Goal: Task Accomplishment & Management: Use online tool/utility

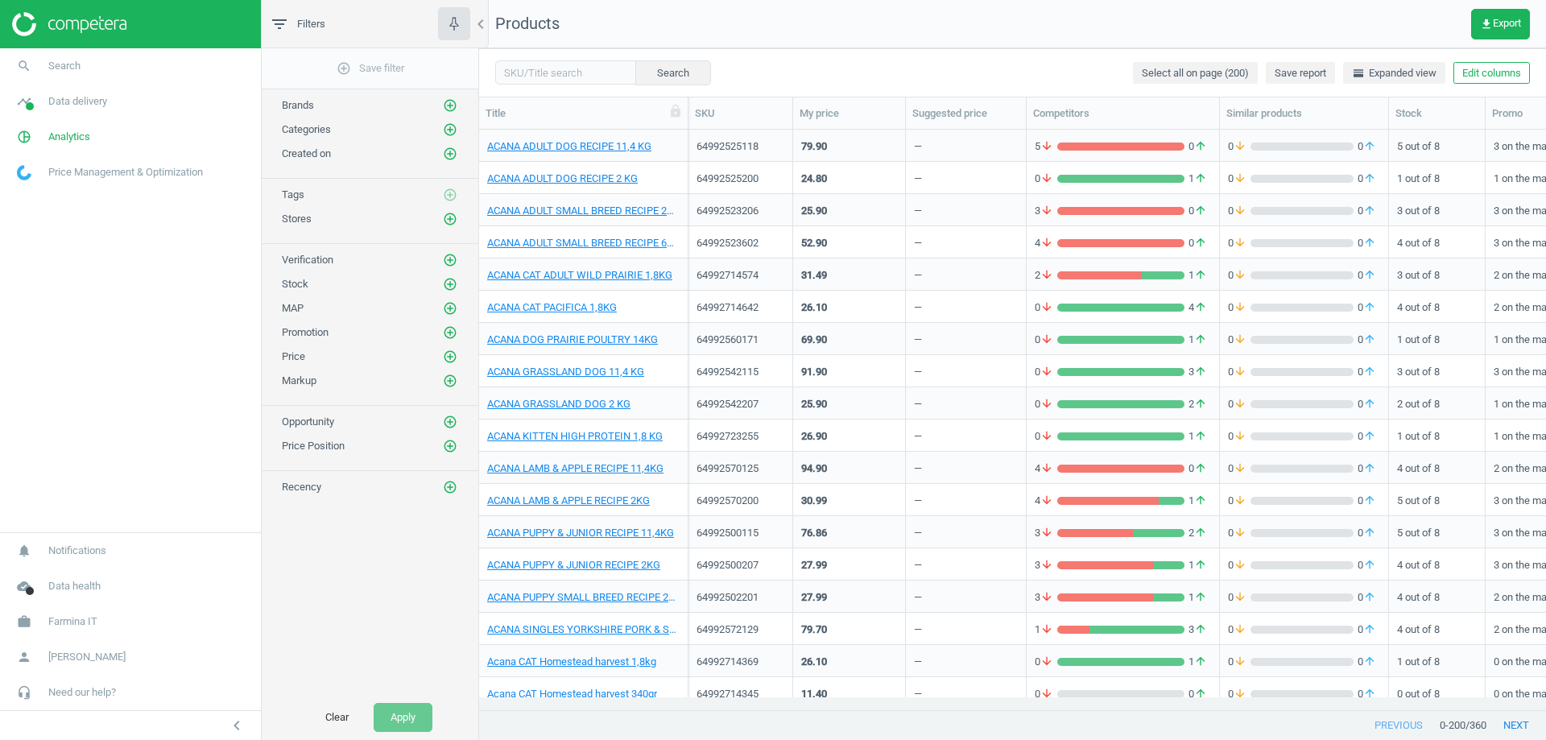
scroll to position [556, 1055]
click at [77, 628] on span "Farmina IT" at bounding box center [72, 621] width 49 height 14
click at [77, 596] on span "Campaign settings" at bounding box center [57, 598] width 79 height 13
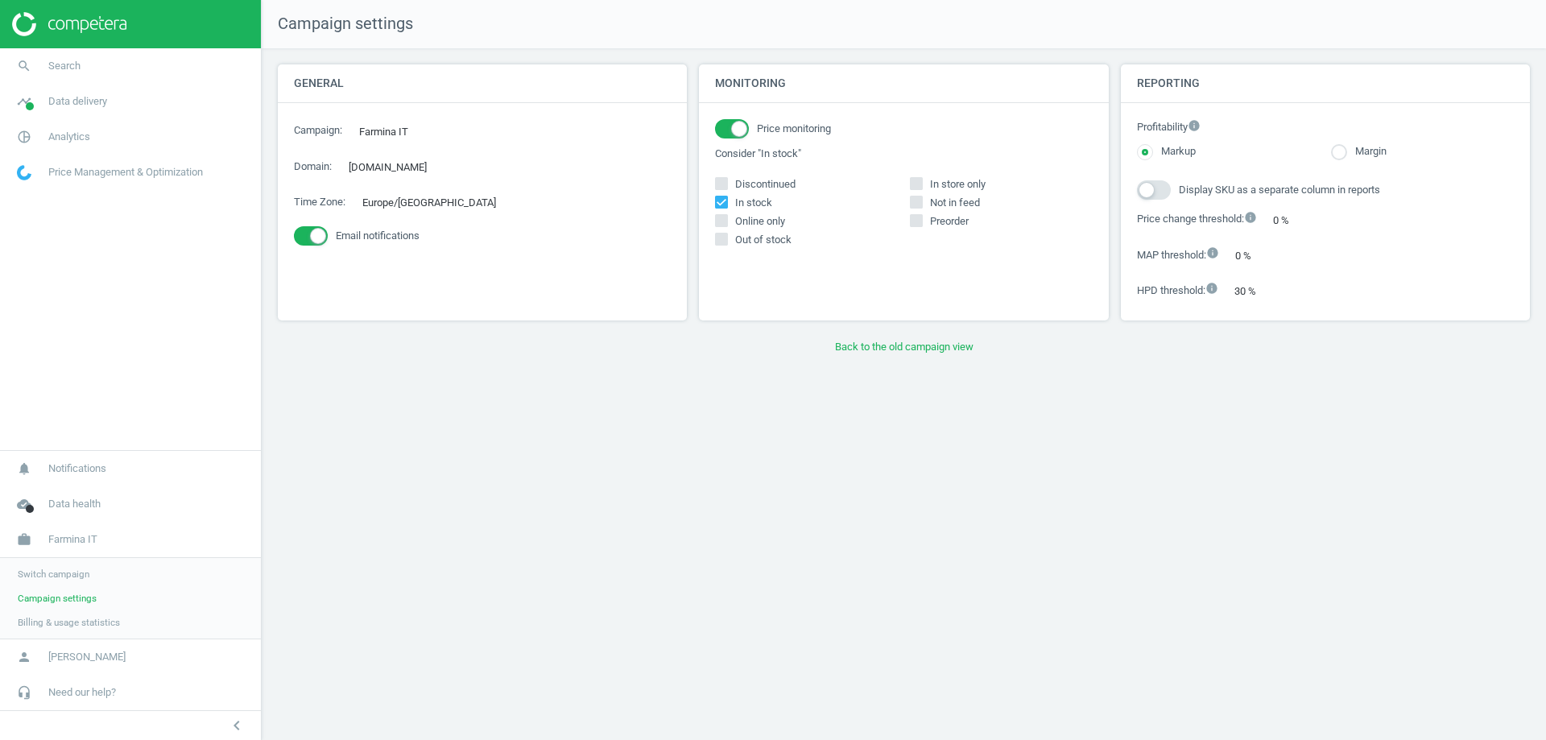
click at [62, 575] on span "Switch campaign" at bounding box center [54, 574] width 72 height 13
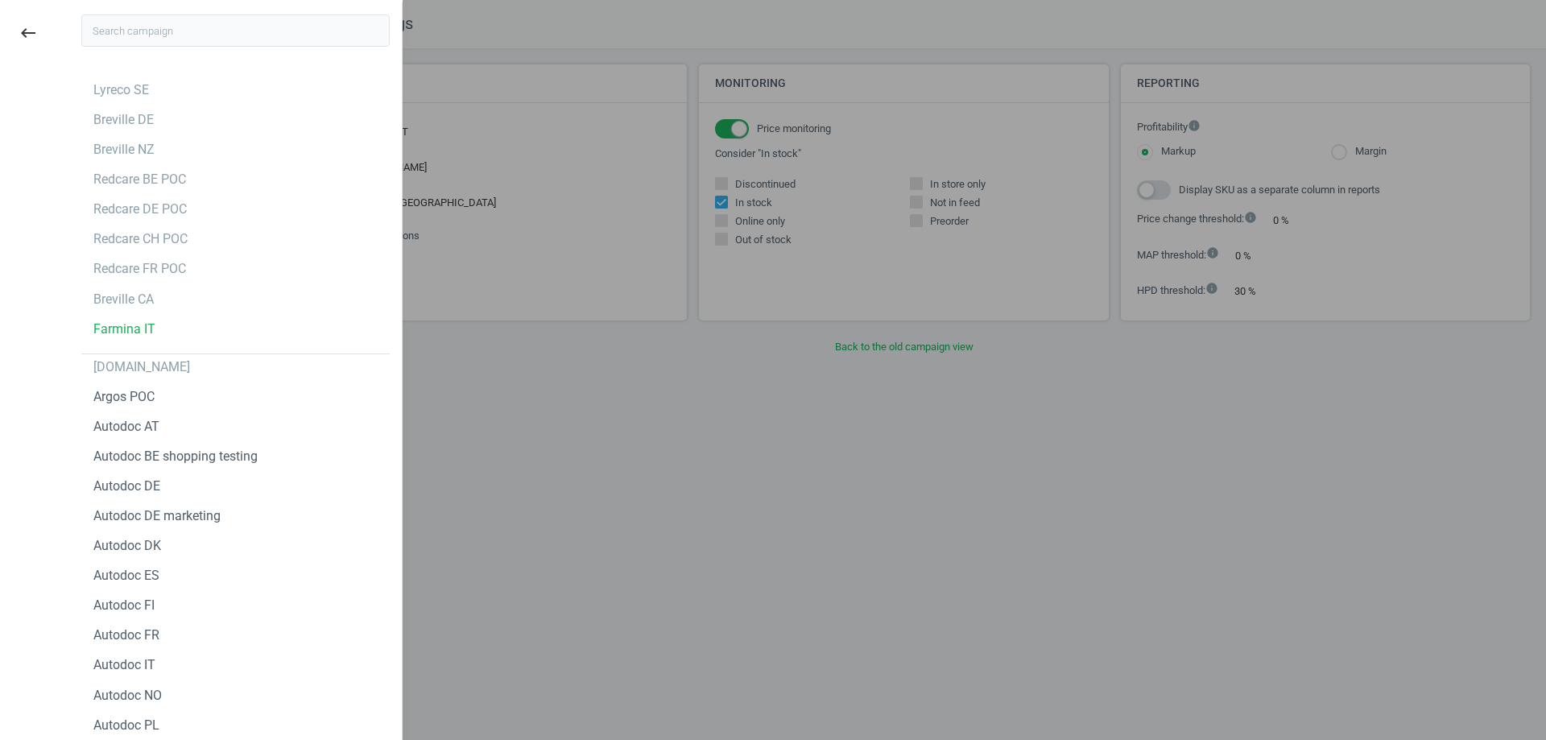
click at [193, 25] on input "text" at bounding box center [235, 30] width 308 height 32
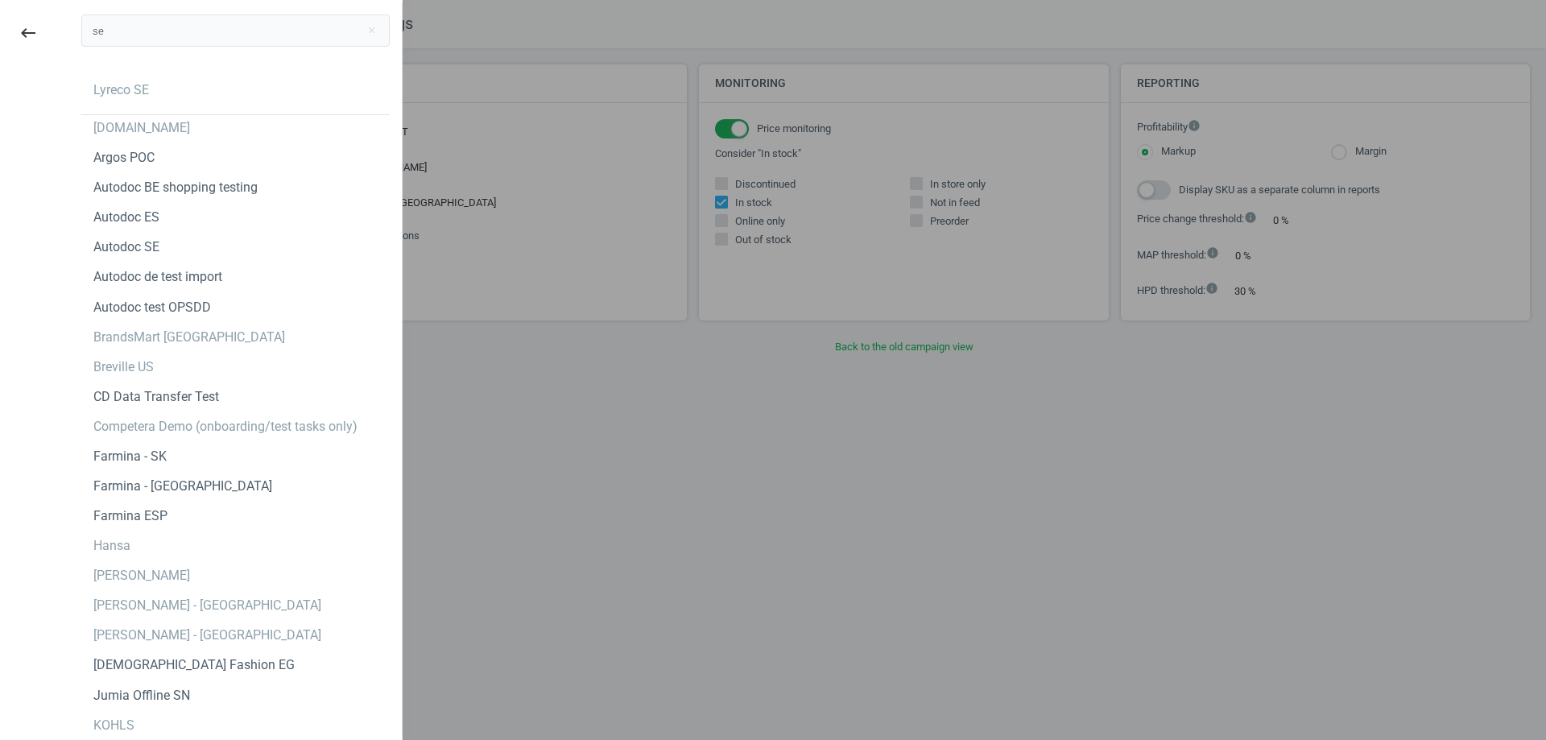
type input "s"
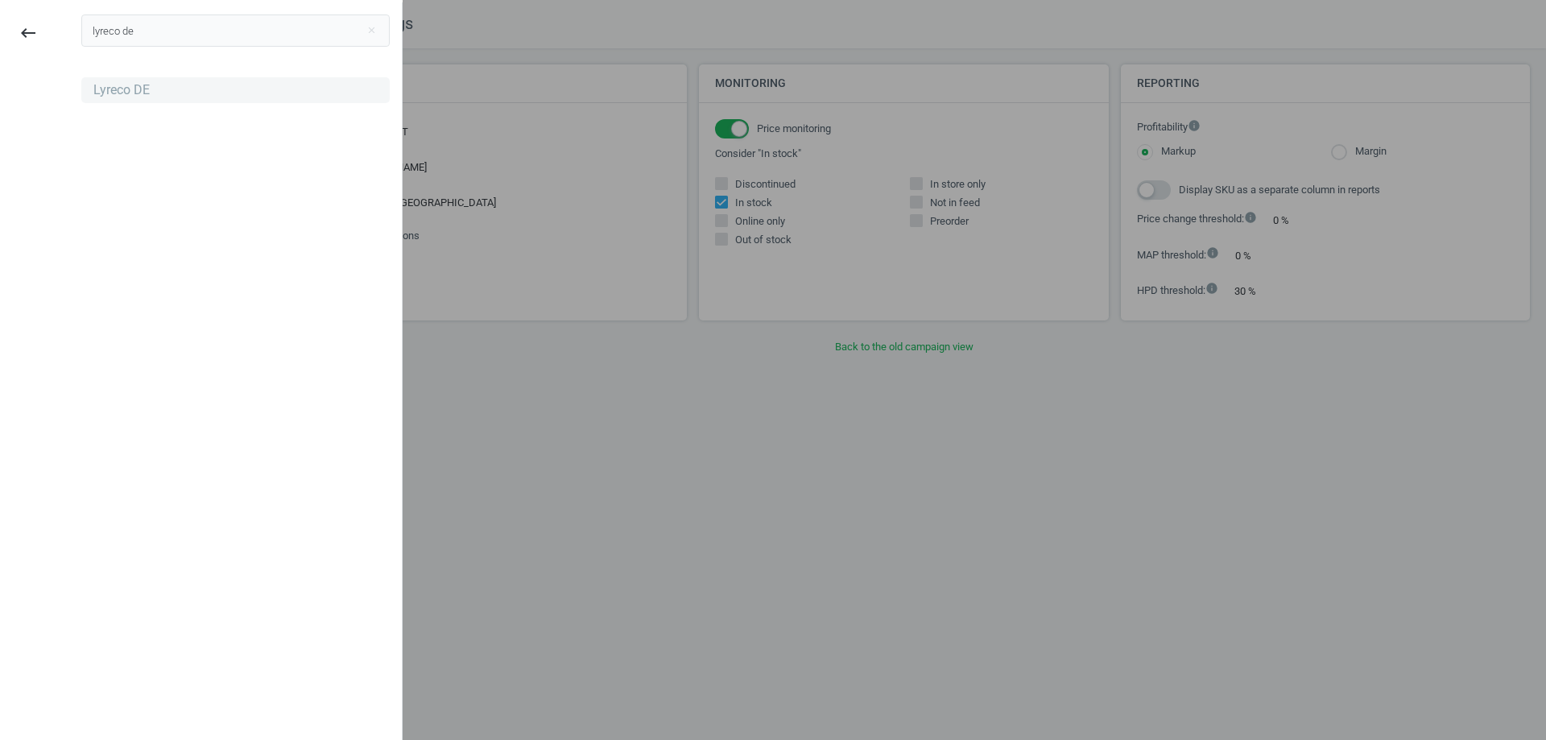
type input "lyreco de"
click at [142, 82] on div "Lyreco DE" at bounding box center [121, 90] width 56 height 18
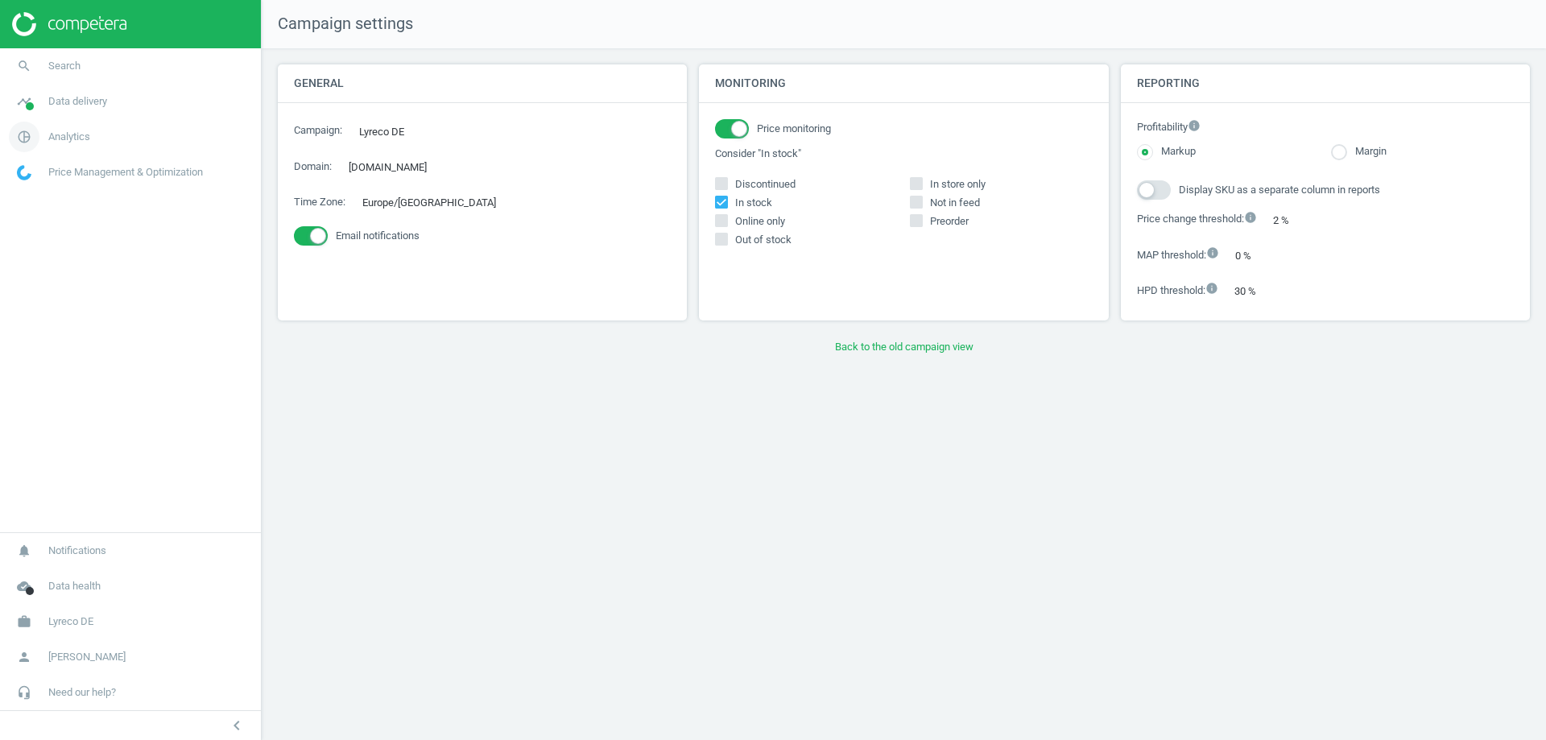
click at [74, 139] on span "Analytics" at bounding box center [69, 137] width 42 height 14
click at [73, 101] on span "Data delivery" at bounding box center [77, 101] width 59 height 14
click at [48, 181] on span "Matches" at bounding box center [35, 184] width 35 height 13
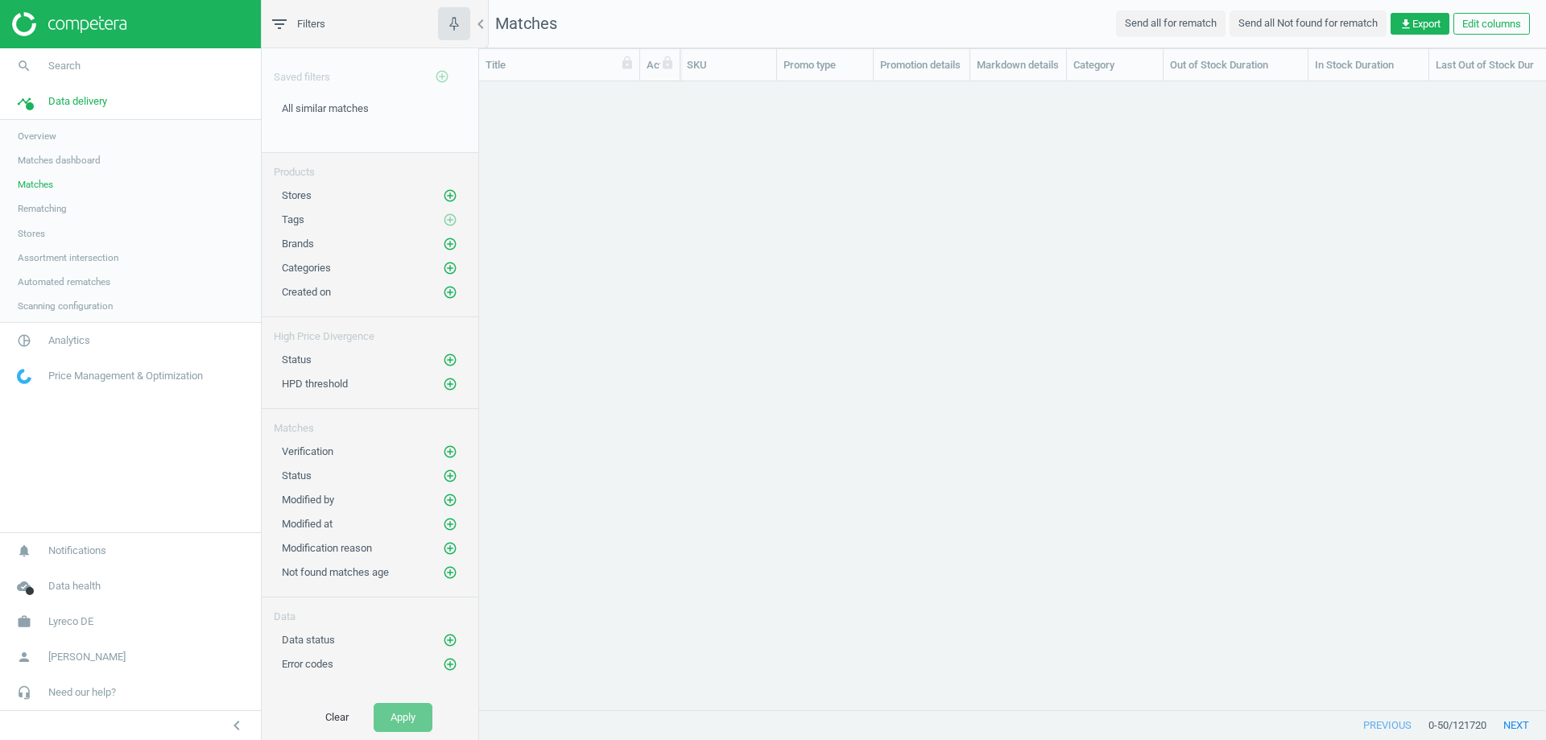
scroll to position [604, 1055]
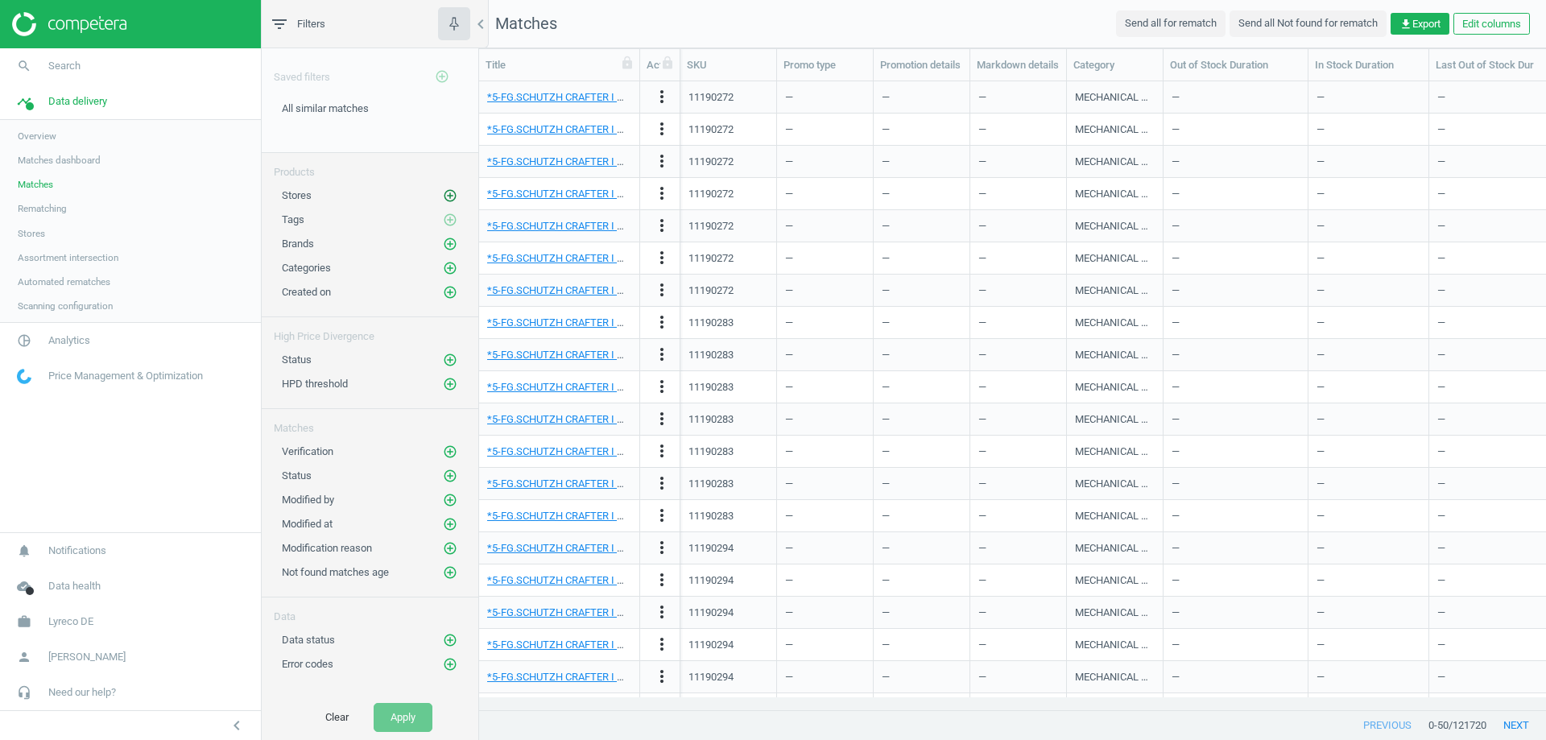
click at [453, 191] on icon "add_circle_outline" at bounding box center [450, 195] width 14 height 14
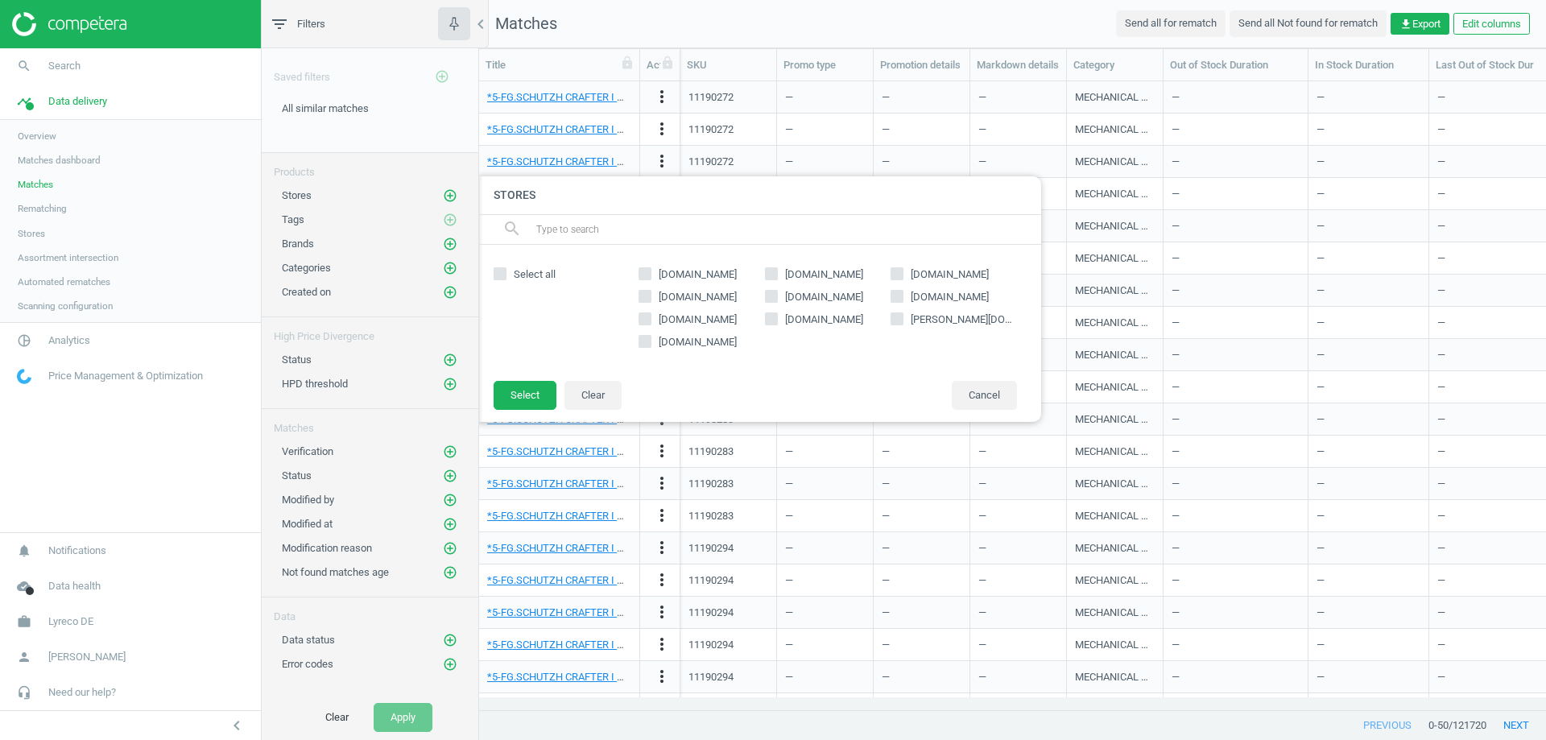
click at [895, 322] on input "otto-office.com" at bounding box center [897, 318] width 10 height 10
checkbox input "true"
click at [521, 379] on div "Select all otto-office.com close bueromarkt-ag.de viking.de contorion.de cas-te…" at bounding box center [760, 312] width 564 height 135
click at [521, 397] on button "Select" at bounding box center [525, 395] width 63 height 29
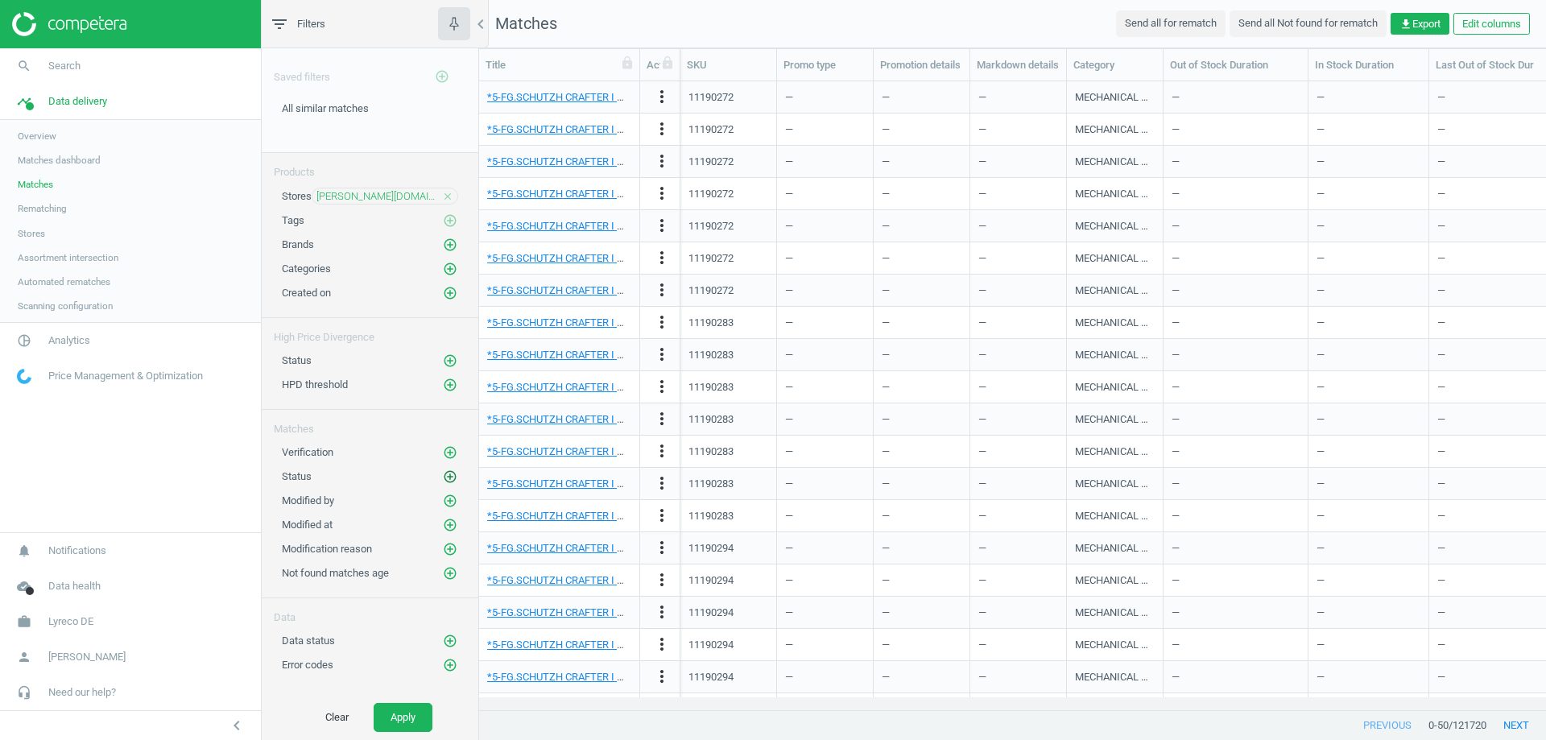
click at [449, 475] on icon "add_circle_outline" at bounding box center [450, 477] width 14 height 14
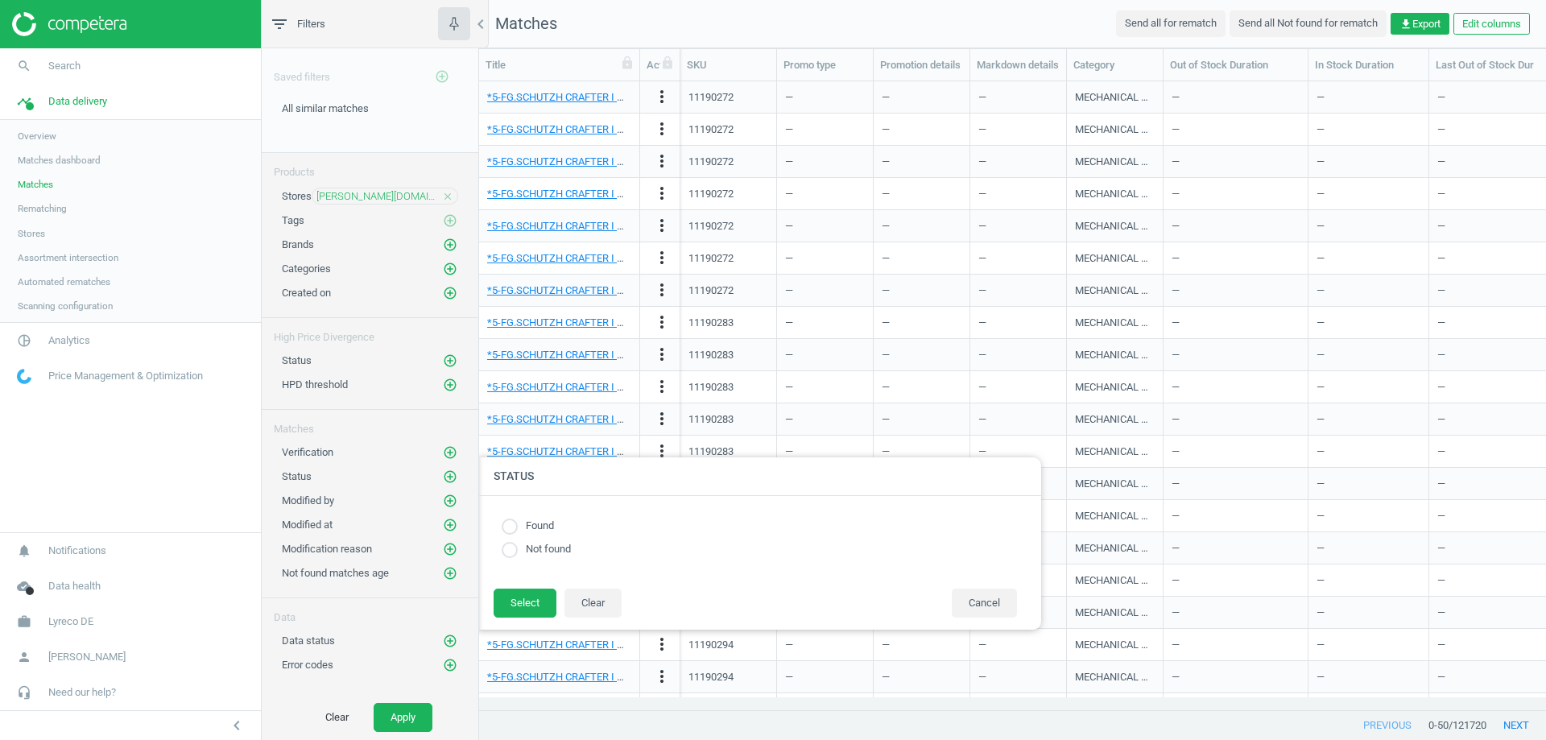
click at [511, 525] on input "radio" at bounding box center [510, 527] width 16 height 16
radio input "true"
click at [517, 603] on button "Select" at bounding box center [525, 603] width 63 height 29
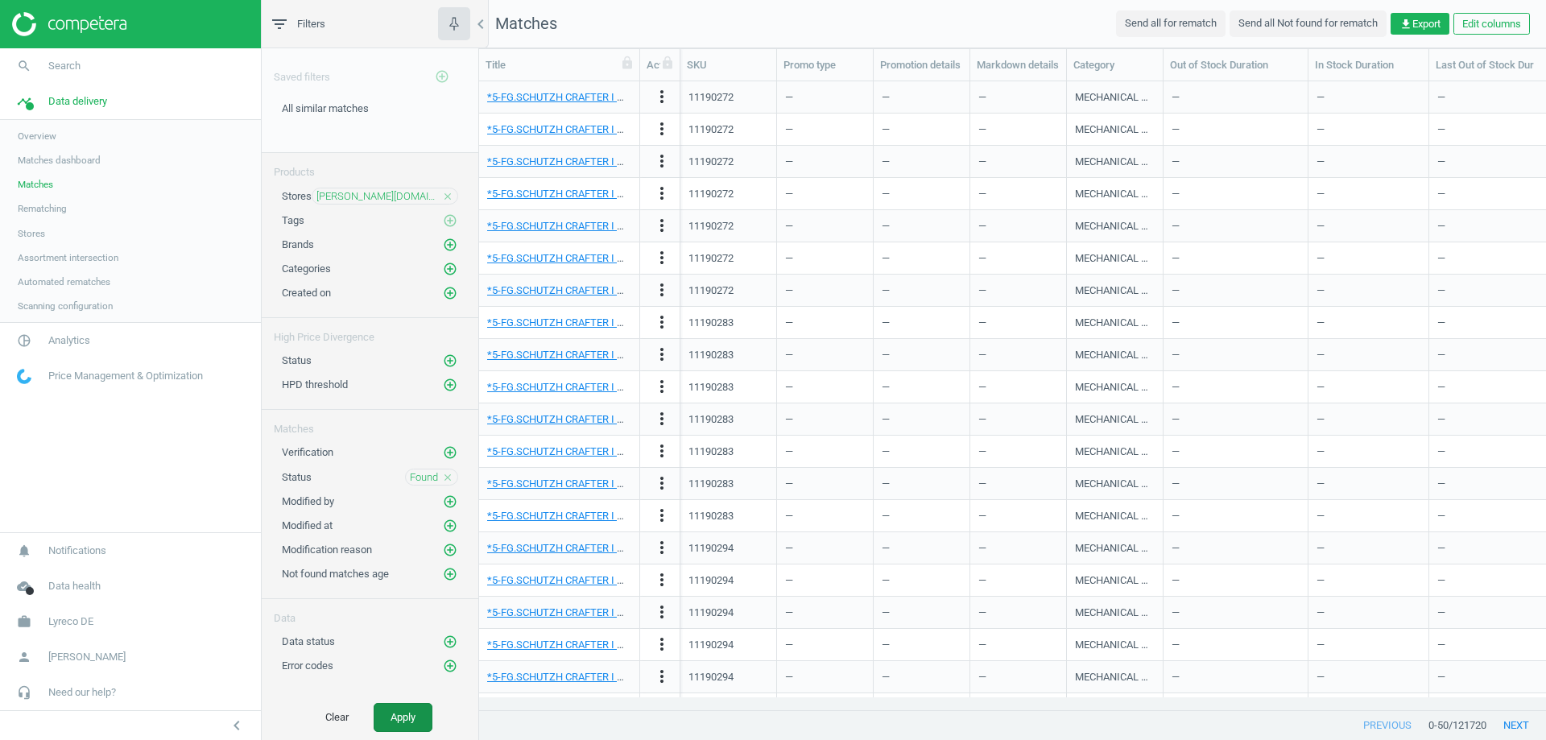
click at [410, 722] on button "Apply" at bounding box center [403, 717] width 59 height 29
click at [1421, 14] on button "get_app Export" at bounding box center [1420, 24] width 59 height 23
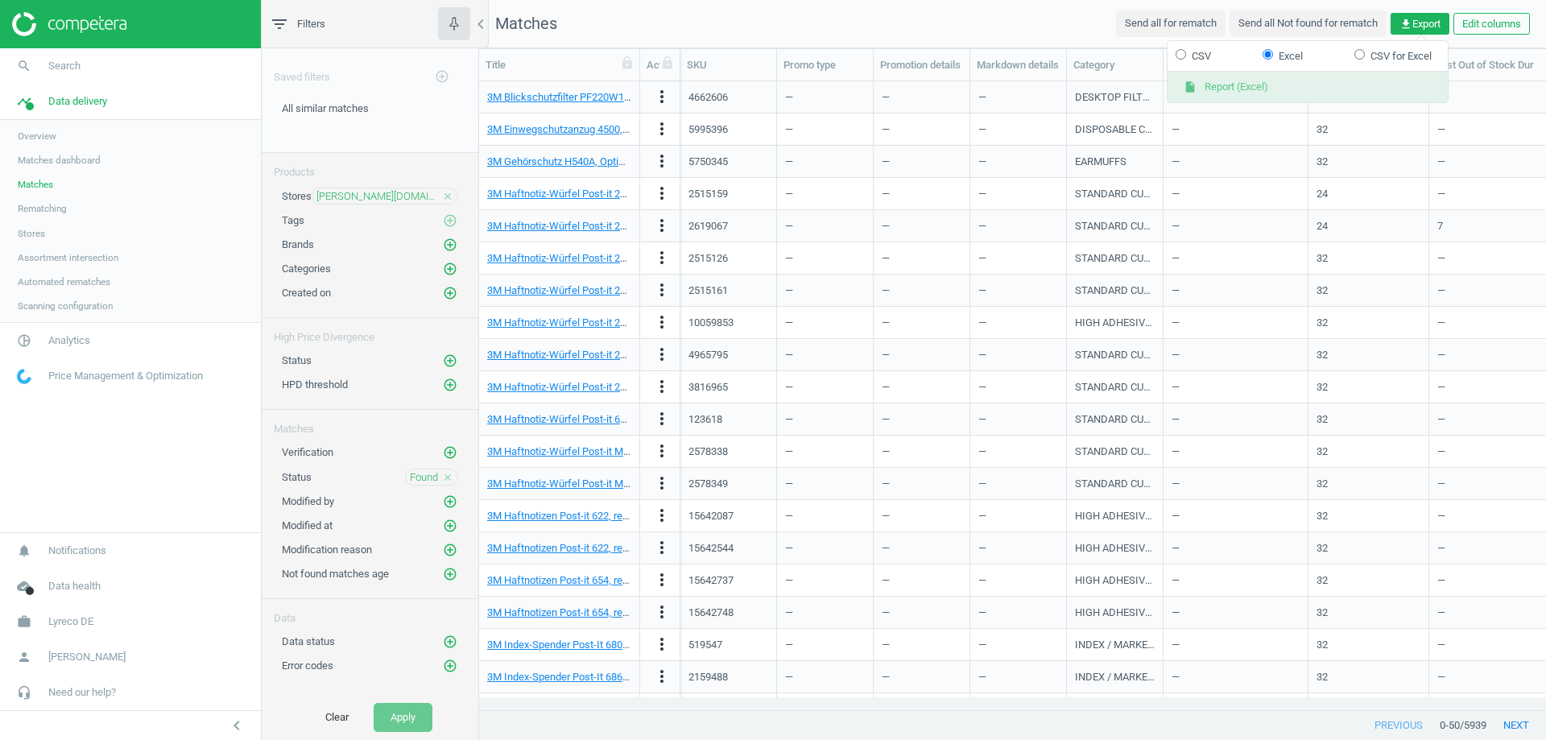
click at [1210, 76] on button "insert_drive_file Report (Excel)" at bounding box center [1308, 87] width 280 height 31
